Goal: Task Accomplishment & Management: Use online tool/utility

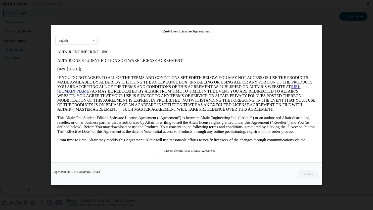
click at [305, 174] on div "Open PDF in [GEOGRAPHIC_DATA] Continue" at bounding box center [187, 174] width 272 height 23
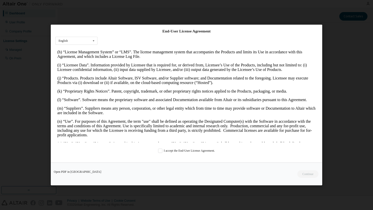
scroll to position [302, 0]
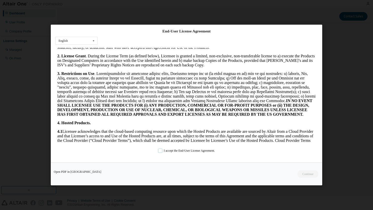
click at [161, 150] on label "I accept the End-User License Agreement." at bounding box center [186, 151] width 57 height 4
click at [307, 173] on button "Continue" at bounding box center [308, 174] width 22 height 8
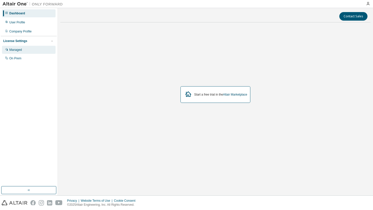
click at [13, 50] on div "Managed" at bounding box center [15, 50] width 13 height 4
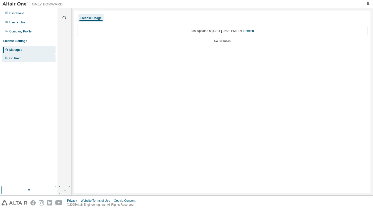
click at [17, 59] on div "On Prem" at bounding box center [15, 58] width 12 height 4
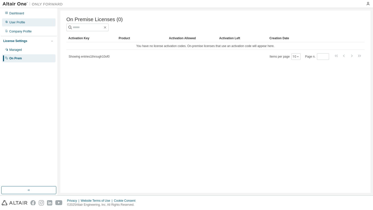
click at [15, 22] on div "User Profile" at bounding box center [17, 22] width 16 height 4
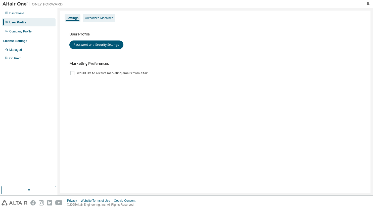
click at [94, 19] on div "Authorized Machines" at bounding box center [99, 18] width 28 height 4
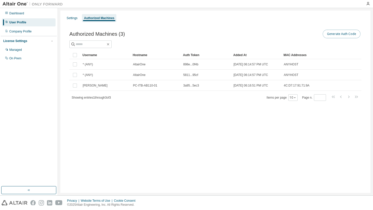
click at [337, 35] on button "Generate Auth Code" at bounding box center [342, 34] width 38 height 9
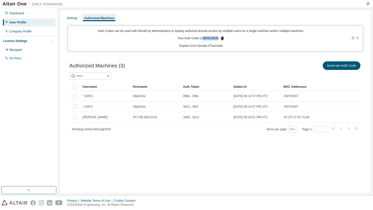
drag, startPoint x: 204, startPoint y: 38, endPoint x: 218, endPoint y: 38, distance: 14.6
click at [218, 38] on p "Your Auth Code is: 2W4LG9VB" at bounding box center [201, 38] width 47 height 5
copy p "2W4LG9VB"
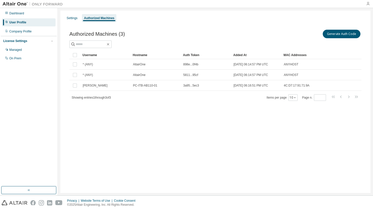
click at [367, 4] on icon "button" at bounding box center [368, 4] width 4 height 4
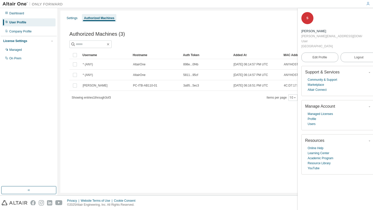
click at [217, 25] on div "Authorized Machines (3) Generate Auth Code Clear Load Save Save As Field Operat…" at bounding box center [215, 69] width 304 height 92
